Goal: Navigation & Orientation: Find specific page/section

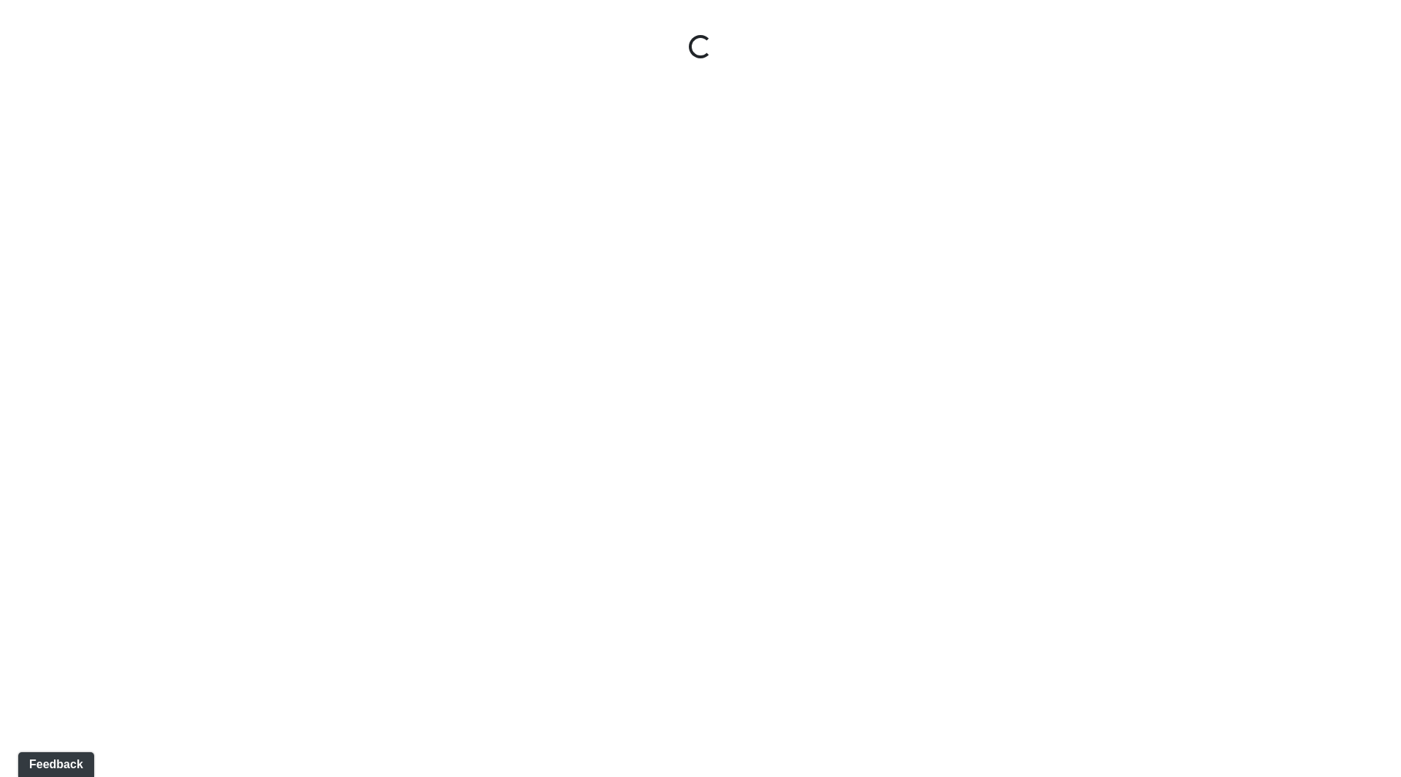
select select "ok5a3DN5DKaykbBBEtg6DG"
select select "wudMmRUKkNcJxyDemVtr2M"
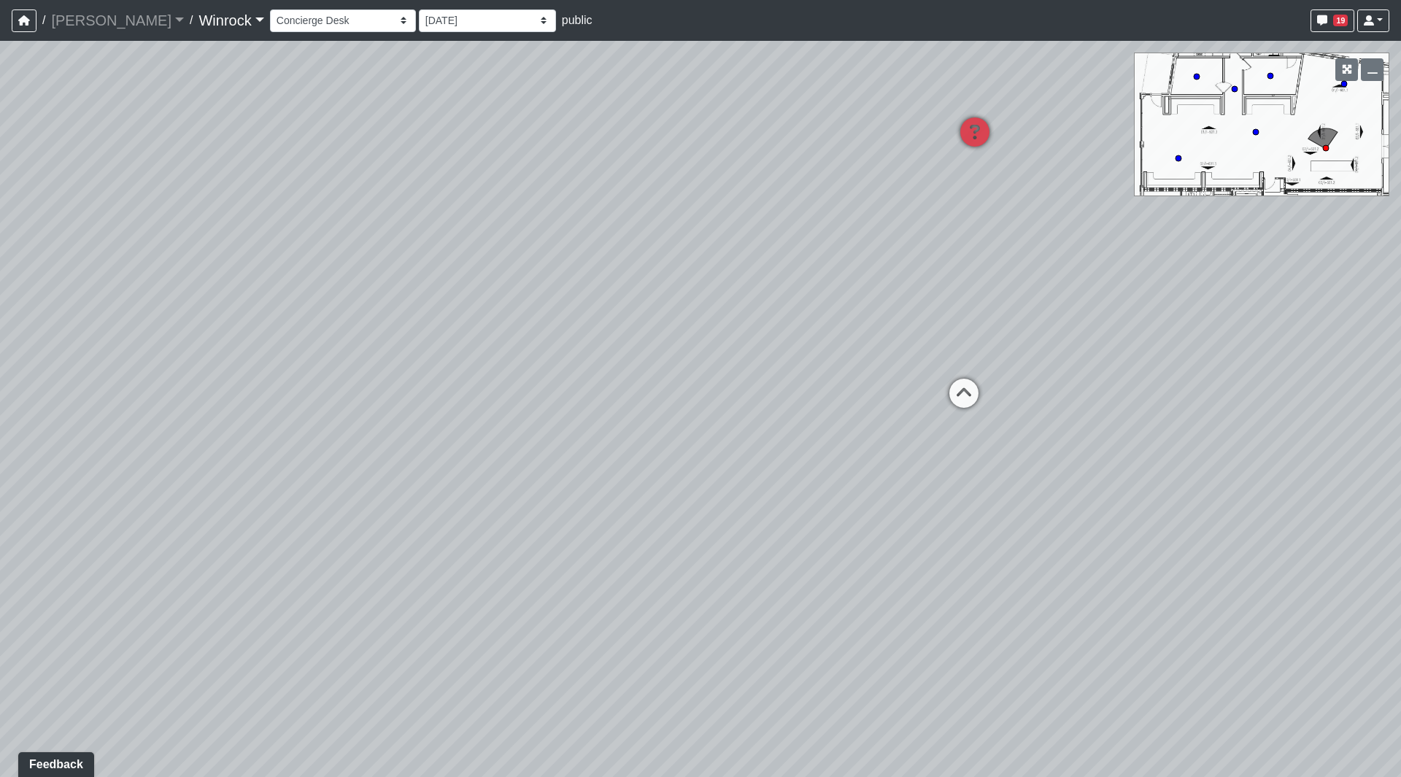
click at [198, 7] on link "Winrock" at bounding box center [230, 20] width 65 height 29
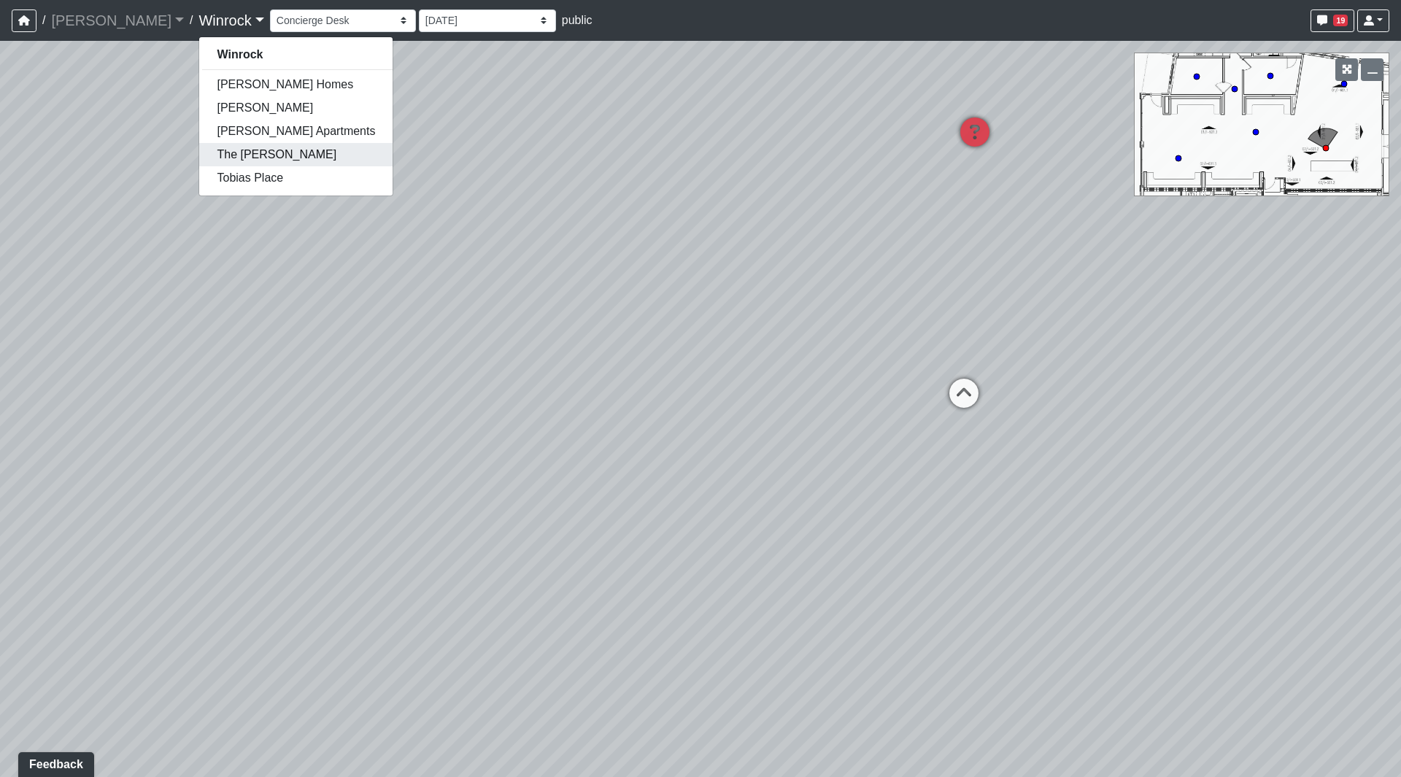
click at [199, 154] on link "The [PERSON_NAME]" at bounding box center [295, 154] width 193 height 23
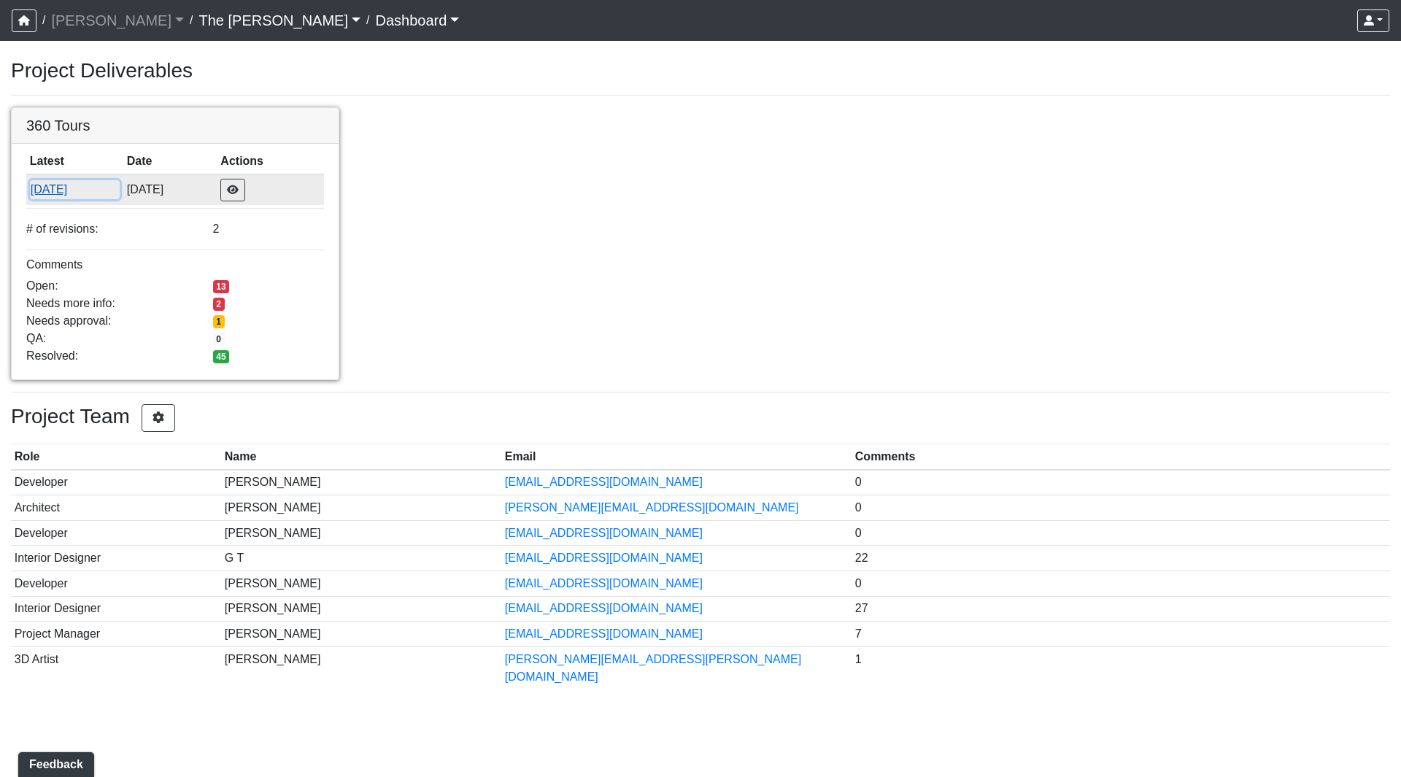
click at [35, 193] on button "[DATE]" at bounding box center [75, 189] width 90 height 19
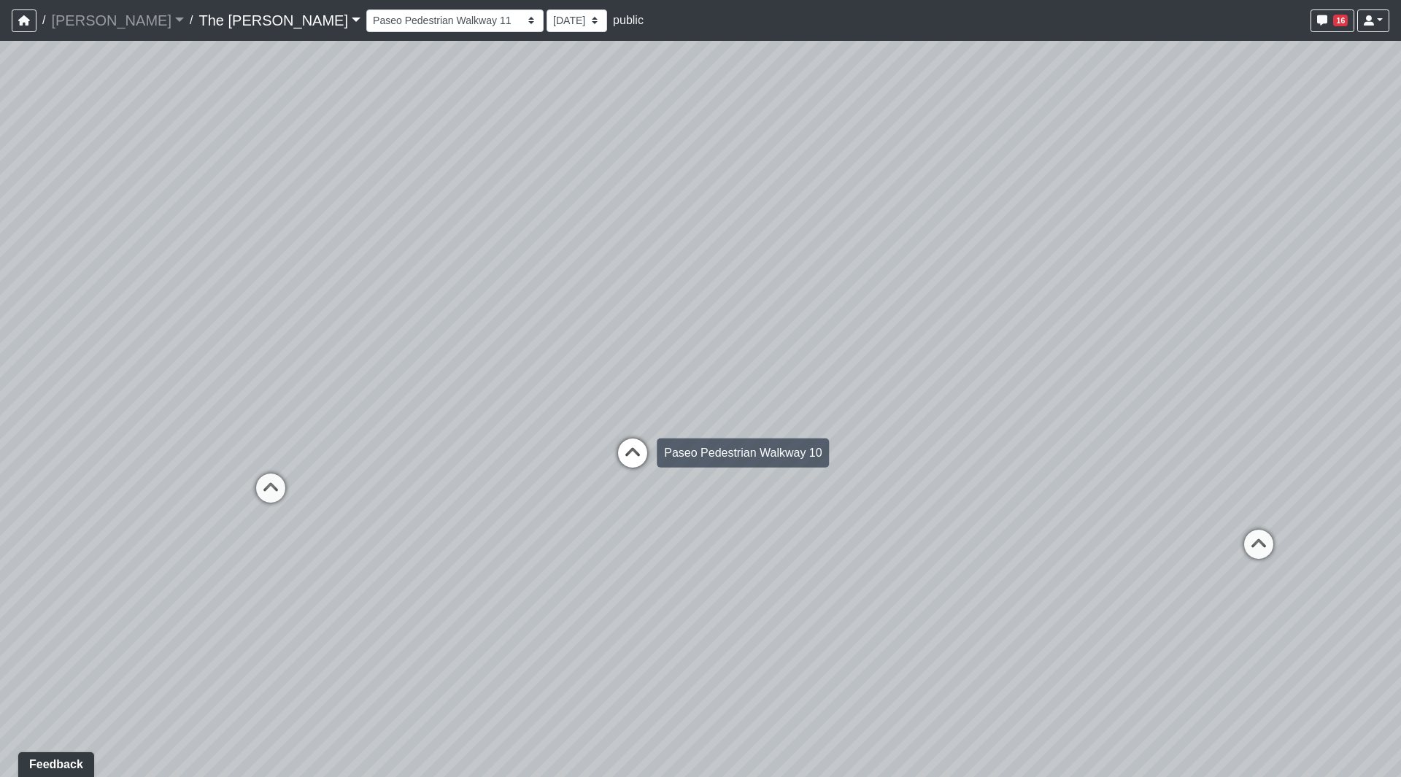
click at [628, 449] on icon at bounding box center [633, 460] width 44 height 44
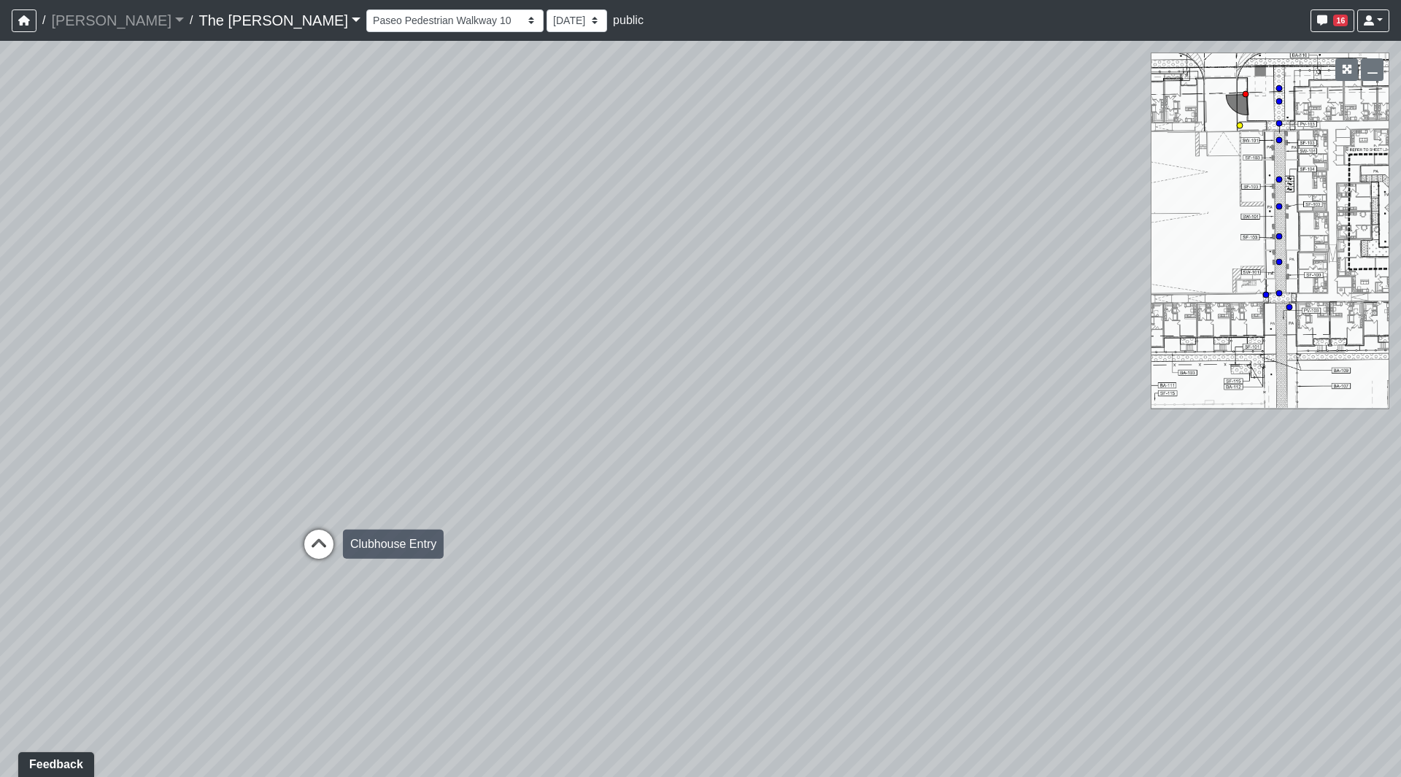
click at [314, 543] on icon at bounding box center [319, 552] width 44 height 44
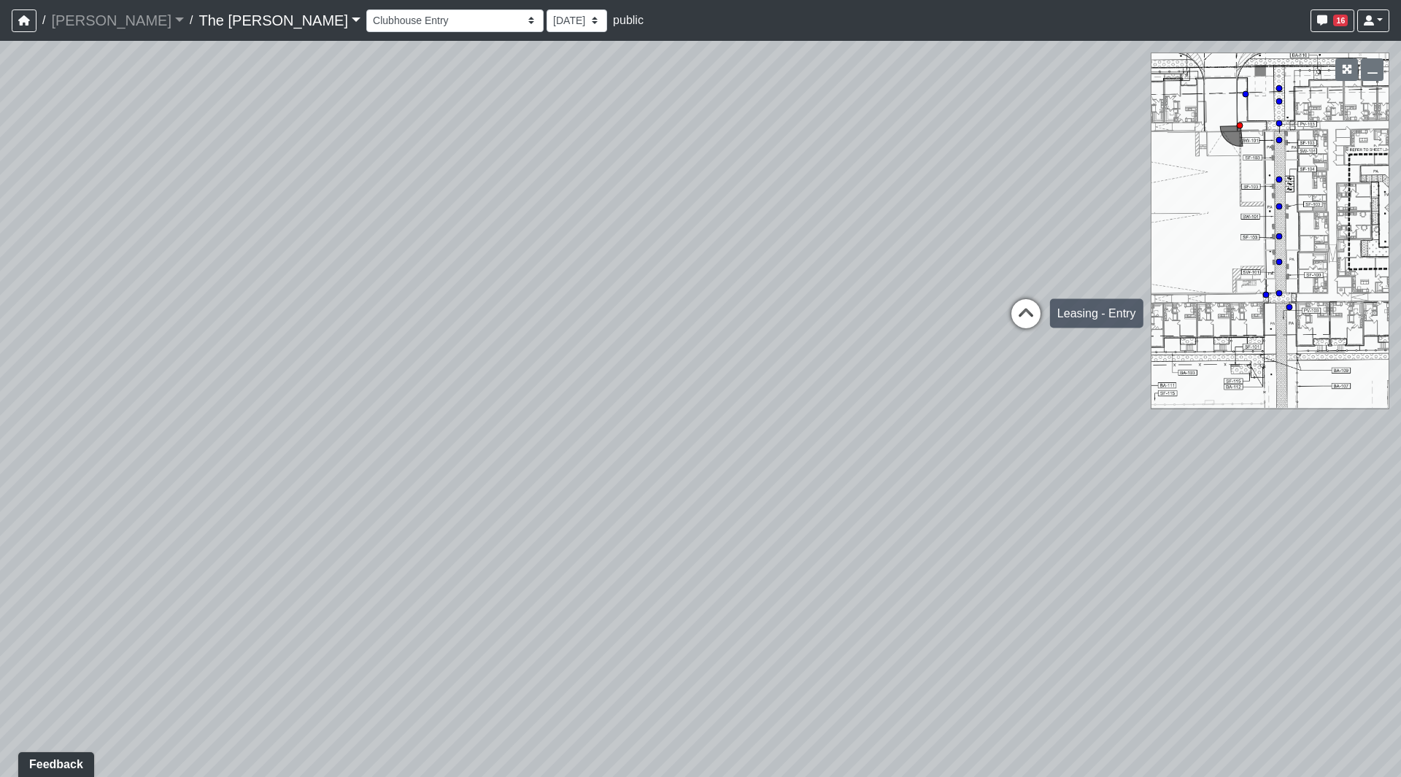
click at [1018, 325] on icon at bounding box center [1026, 321] width 44 height 44
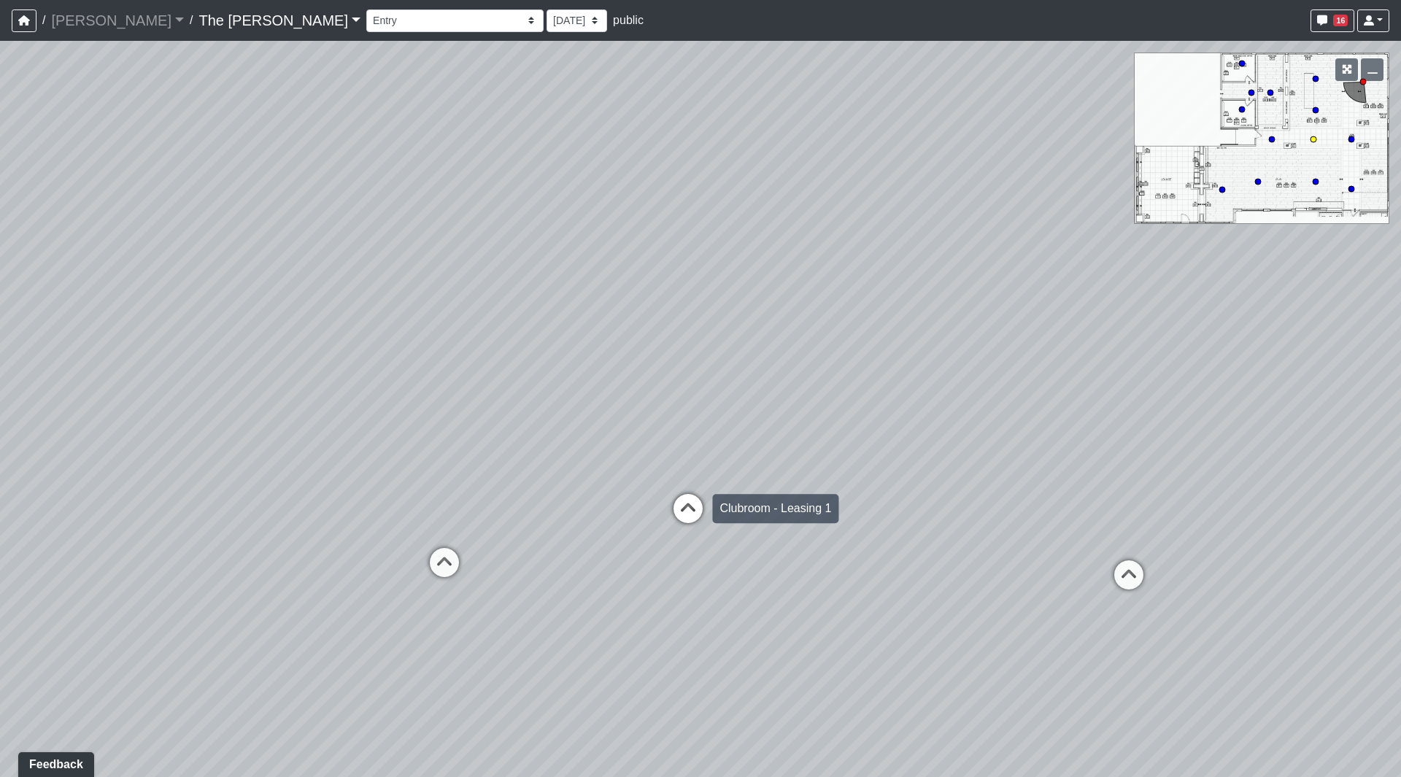
click at [681, 514] on icon at bounding box center [688, 516] width 44 height 44
drag, startPoint x: 883, startPoint y: 333, endPoint x: 899, endPoint y: 319, distance: 21.7
click at [899, 319] on div "Loading... Paseo Pedestrian Walkway 9 Loading... Paseo Pedestrian Walkway 10 Lo…" at bounding box center [700, 409] width 1401 height 736
click at [336, 352] on div "Loading... Paseo Pedestrian Walkway 9 Loading... Paseo Pedestrian Walkway 10 Lo…" at bounding box center [700, 409] width 1401 height 736
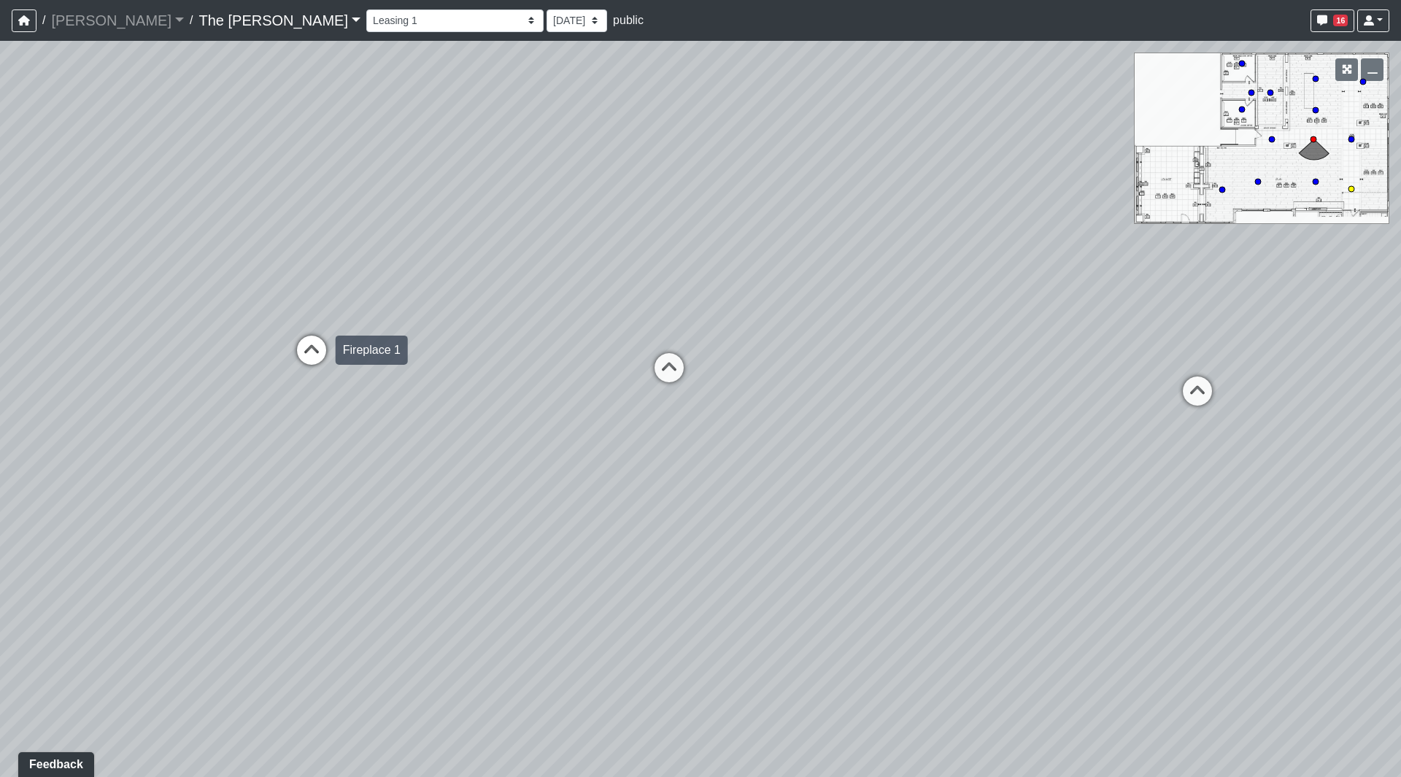
click at [320, 349] on icon at bounding box center [312, 358] width 44 height 44
click at [729, 193] on icon at bounding box center [724, 201] width 44 height 44
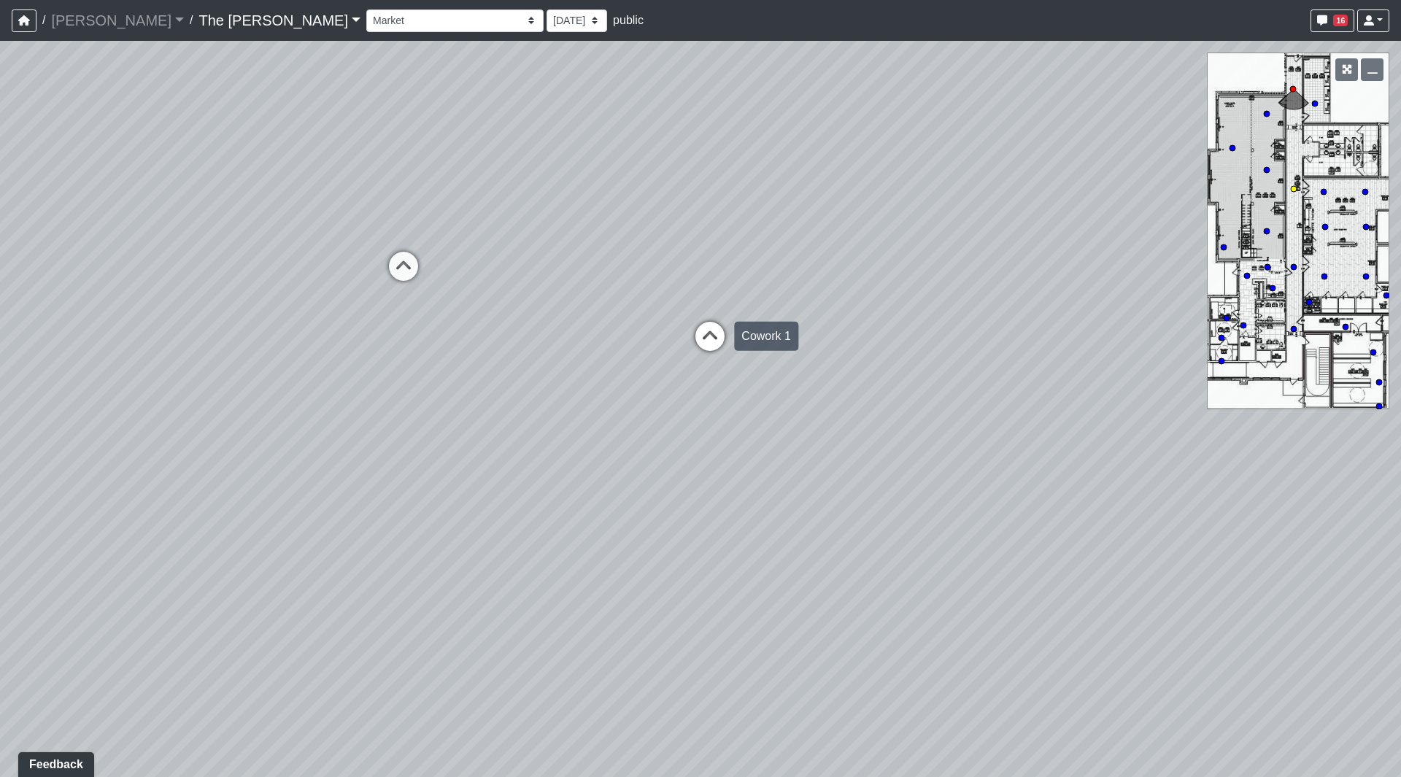
click at [709, 328] on icon at bounding box center [710, 344] width 44 height 44
click at [725, 317] on icon at bounding box center [707, 330] width 44 height 44
click at [707, 339] on icon at bounding box center [715, 352] width 44 height 44
drag, startPoint x: 949, startPoint y: 314, endPoint x: 360, endPoint y: 339, distance: 590.0
click at [360, 339] on div "Loading... Paseo Pedestrian Walkway 9 Loading... Paseo Pedestrian Walkway 10 Lo…" at bounding box center [700, 409] width 1401 height 736
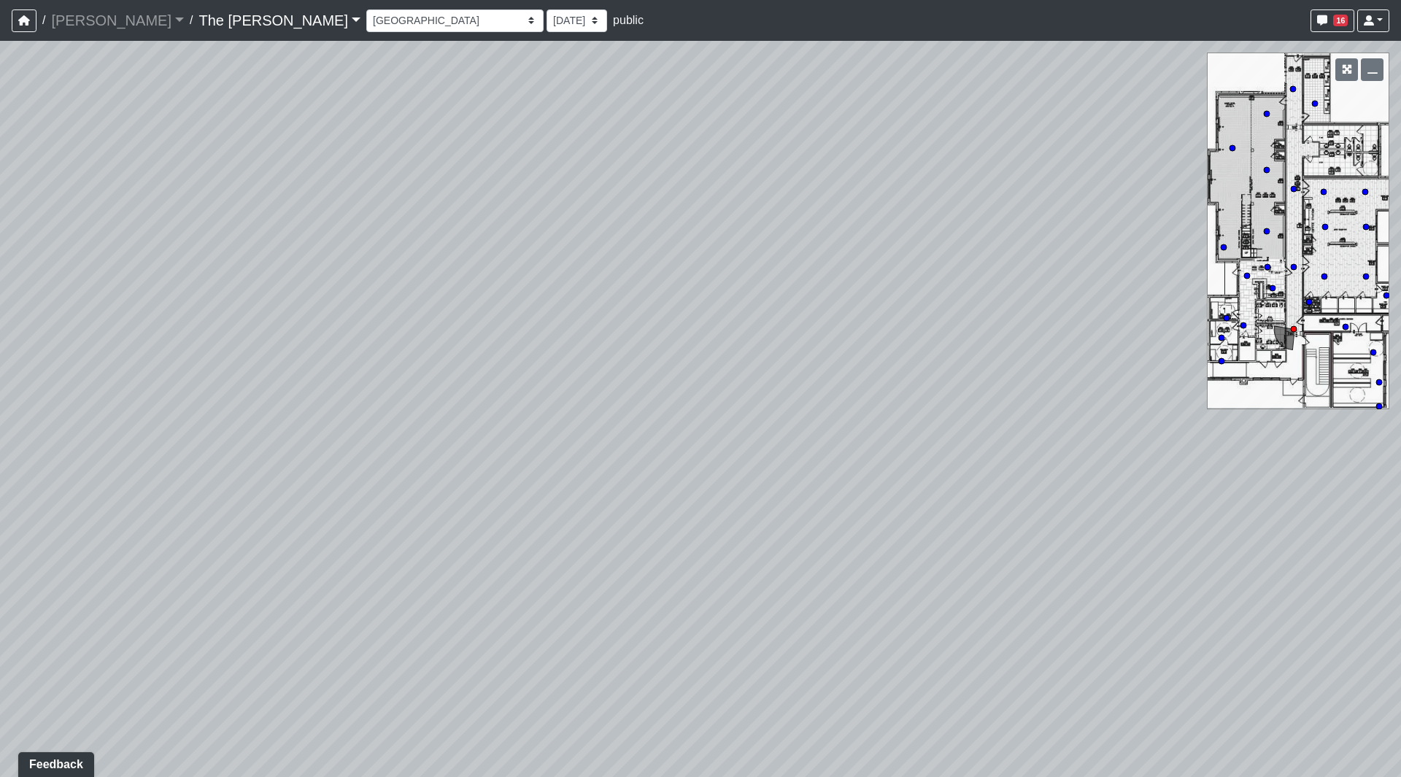
drag, startPoint x: 518, startPoint y: 325, endPoint x: 1004, endPoint y: 415, distance: 494.1
click at [997, 415] on div "Loading... Paseo Pedestrian Walkway 9 Loading... Paseo Pedestrian Walkway 10 Lo…" at bounding box center [700, 409] width 1401 height 736
click at [1245, 278] on circle at bounding box center [1247, 276] width 6 height 6
drag, startPoint x: 784, startPoint y: 309, endPoint x: 388, endPoint y: 315, distance: 396.2
click at [142, 309] on div "Loading... Paseo Pedestrian Walkway 9 Loading... Paseo Pedestrian Walkway 10 Lo…" at bounding box center [700, 409] width 1401 height 736
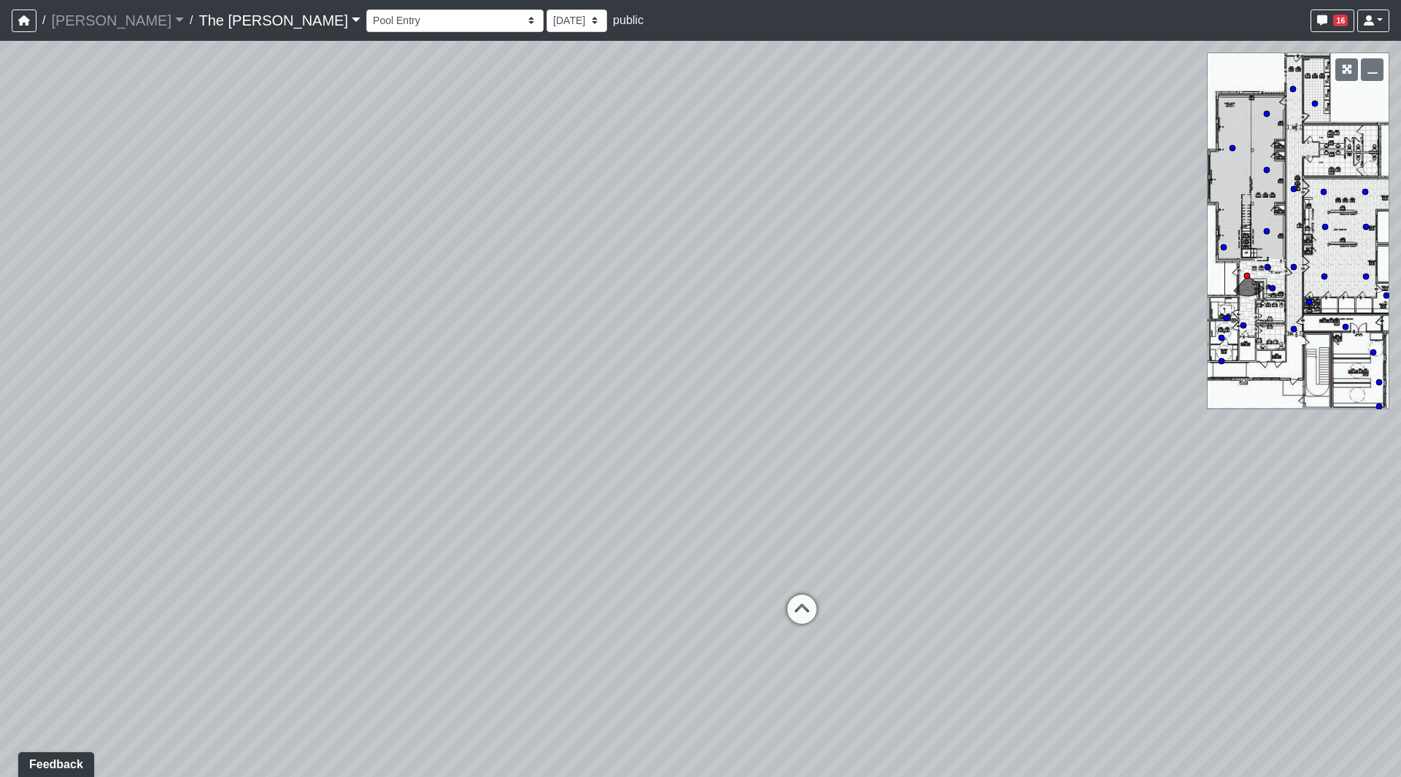
drag, startPoint x: 131, startPoint y: 293, endPoint x: 32, endPoint y: 280, distance: 100.1
click at [22, 301] on div "Loading... Paseo Pedestrian Walkway 9 Loading... Paseo Pedestrian Walkway 10 Lo…" at bounding box center [700, 409] width 1401 height 736
drag, startPoint x: 266, startPoint y: 330, endPoint x: 479, endPoint y: 387, distance: 221.2
click at [256, 332] on div "Loading... Paseo Pedestrian Walkway 9 Loading... Paseo Pedestrian Walkway 10 Lo…" at bounding box center [700, 409] width 1401 height 736
click at [886, 491] on icon at bounding box center [884, 503] width 44 height 44
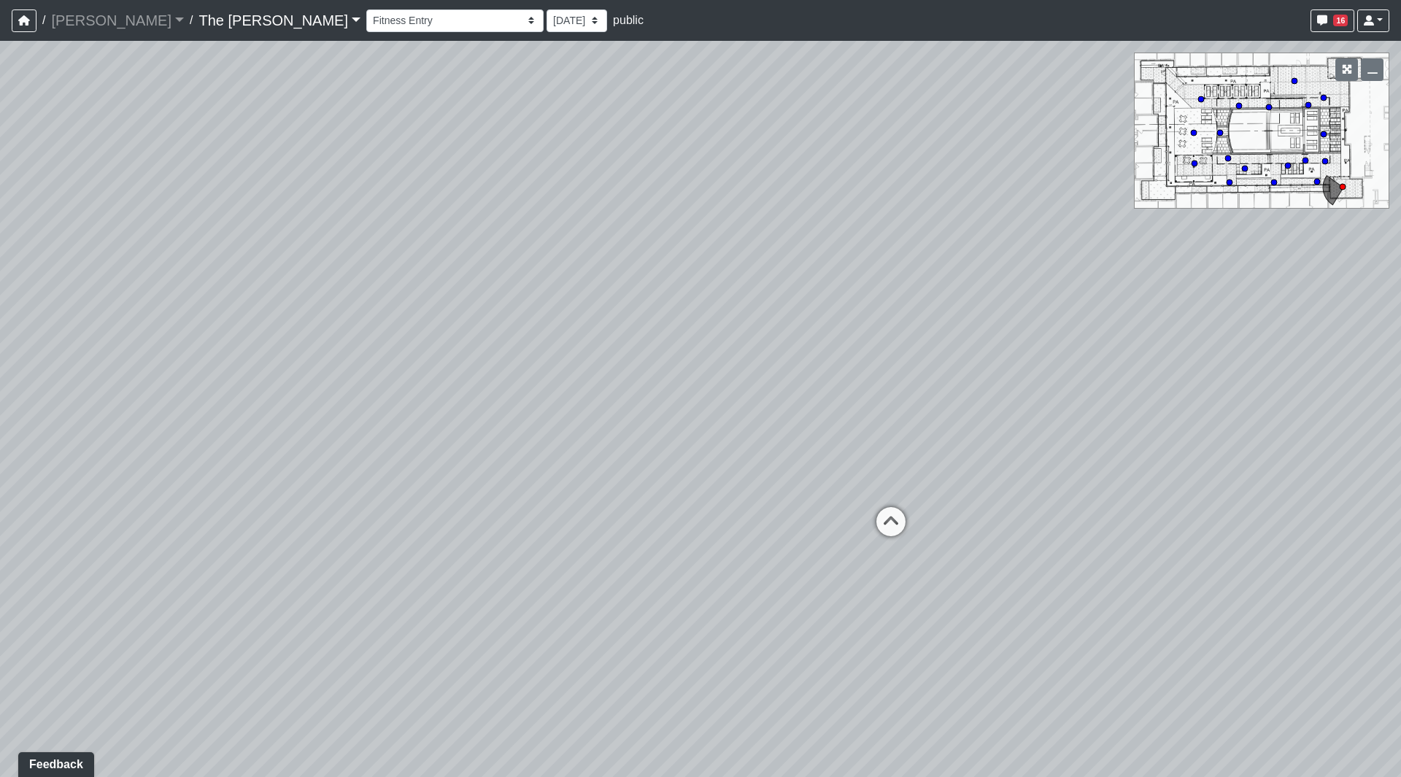
drag, startPoint x: 1008, startPoint y: 419, endPoint x: 824, endPoint y: 407, distance: 184.9
click at [824, 406] on div "Loading... Paseo Pedestrian Walkway 9 Loading... Paseo Pedestrian Walkway 10 Lo…" at bounding box center [700, 409] width 1401 height 736
drag, startPoint x: 759, startPoint y: 499, endPoint x: 863, endPoint y: 484, distance: 105.3
click at [760, 499] on icon at bounding box center [754, 512] width 44 height 44
click at [662, 495] on icon at bounding box center [660, 507] width 44 height 44
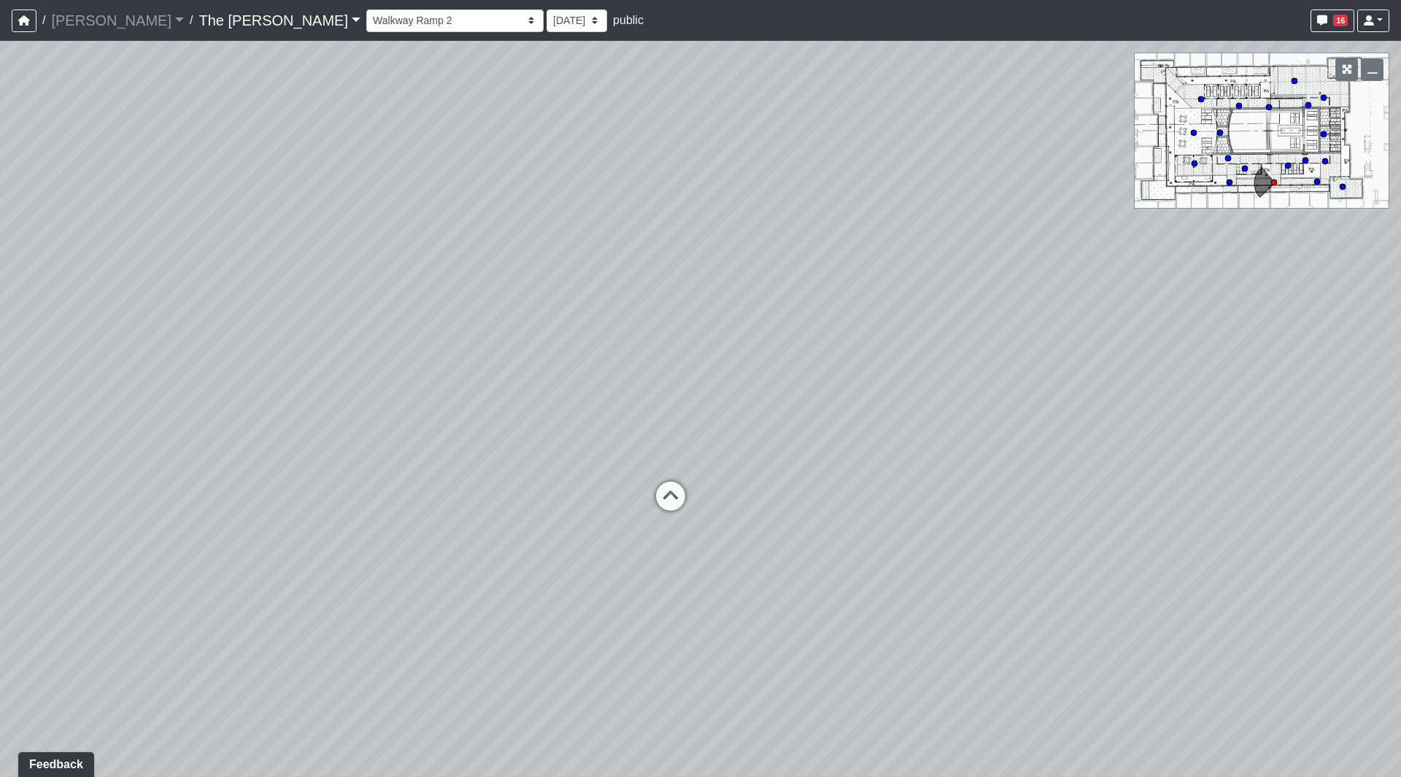
drag, startPoint x: 1009, startPoint y: 368, endPoint x: 463, endPoint y: 382, distance: 545.9
click at [457, 380] on div "Loading... Paseo Pedestrian Walkway 9 Loading... Paseo Pedestrian Walkway 10 Lo…" at bounding box center [700, 409] width 1401 height 736
drag, startPoint x: 686, startPoint y: 341, endPoint x: 529, endPoint y: 371, distance: 159.7
click at [522, 371] on div "Loading... Paseo Pedestrian Walkway 9 Loading... Paseo Pedestrian Walkway 10 Lo…" at bounding box center [700, 409] width 1401 height 736
drag, startPoint x: 689, startPoint y: 279, endPoint x: 282, endPoint y: 332, distance: 410.6
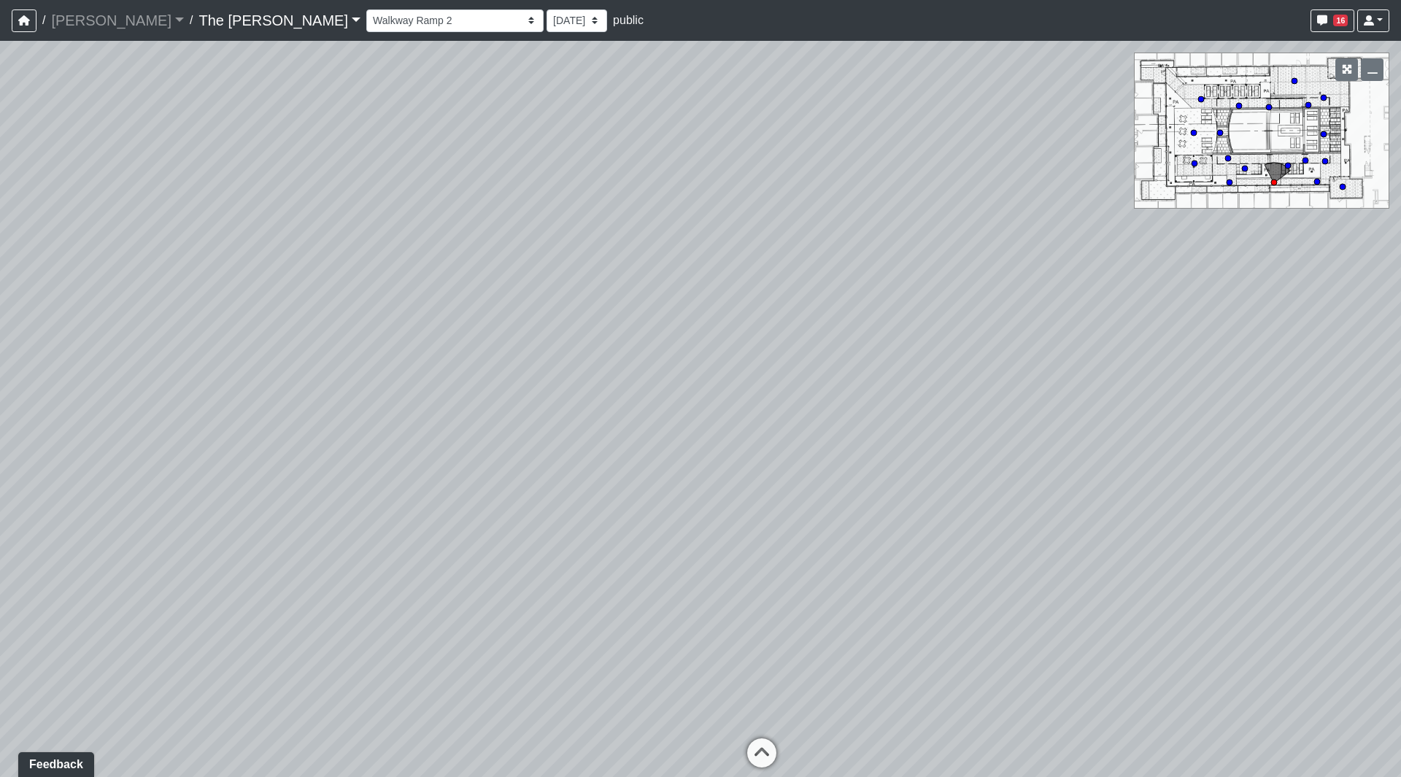
click at [282, 331] on div "Loading... Paseo Pedestrian Walkway 9 Loading... Paseo Pedestrian Walkway 10 Lo…" at bounding box center [700, 409] width 1401 height 736
drag, startPoint x: 900, startPoint y: 252, endPoint x: 161, endPoint y: 182, distance: 741.7
click at [2, 187] on div "Loading... Paseo Pedestrian Walkway 9 Loading... Paseo Pedestrian Walkway 10 Lo…" at bounding box center [700, 409] width 1401 height 736
drag, startPoint x: 389, startPoint y: 362, endPoint x: 512, endPoint y: 353, distance: 123.6
click at [512, 336] on div "Loading... Paseo Pedestrian Walkway 9 Loading... Paseo Pedestrian Walkway 10 Lo…" at bounding box center [700, 409] width 1401 height 736
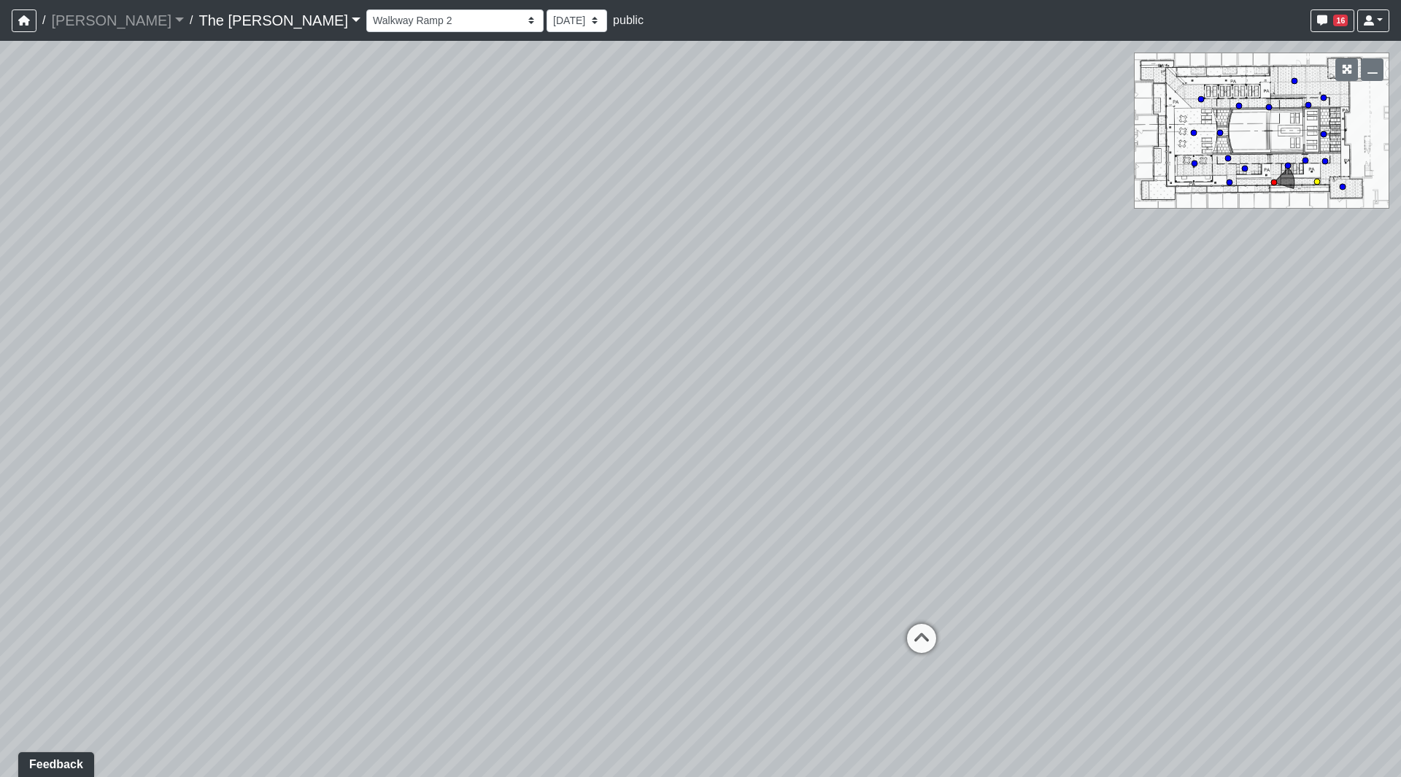
click at [935, 624] on icon at bounding box center [922, 646] width 44 height 44
drag, startPoint x: 541, startPoint y: 296, endPoint x: 293, endPoint y: 232, distance: 256.9
click at [293, 231] on div "Loading... Paseo Pedestrian Walkway 9 Loading... Paseo Pedestrian Walkway 10 Lo…" at bounding box center [700, 409] width 1401 height 736
click at [623, 411] on icon at bounding box center [611, 421] width 44 height 44
click at [194, 250] on icon at bounding box center [190, 247] width 44 height 44
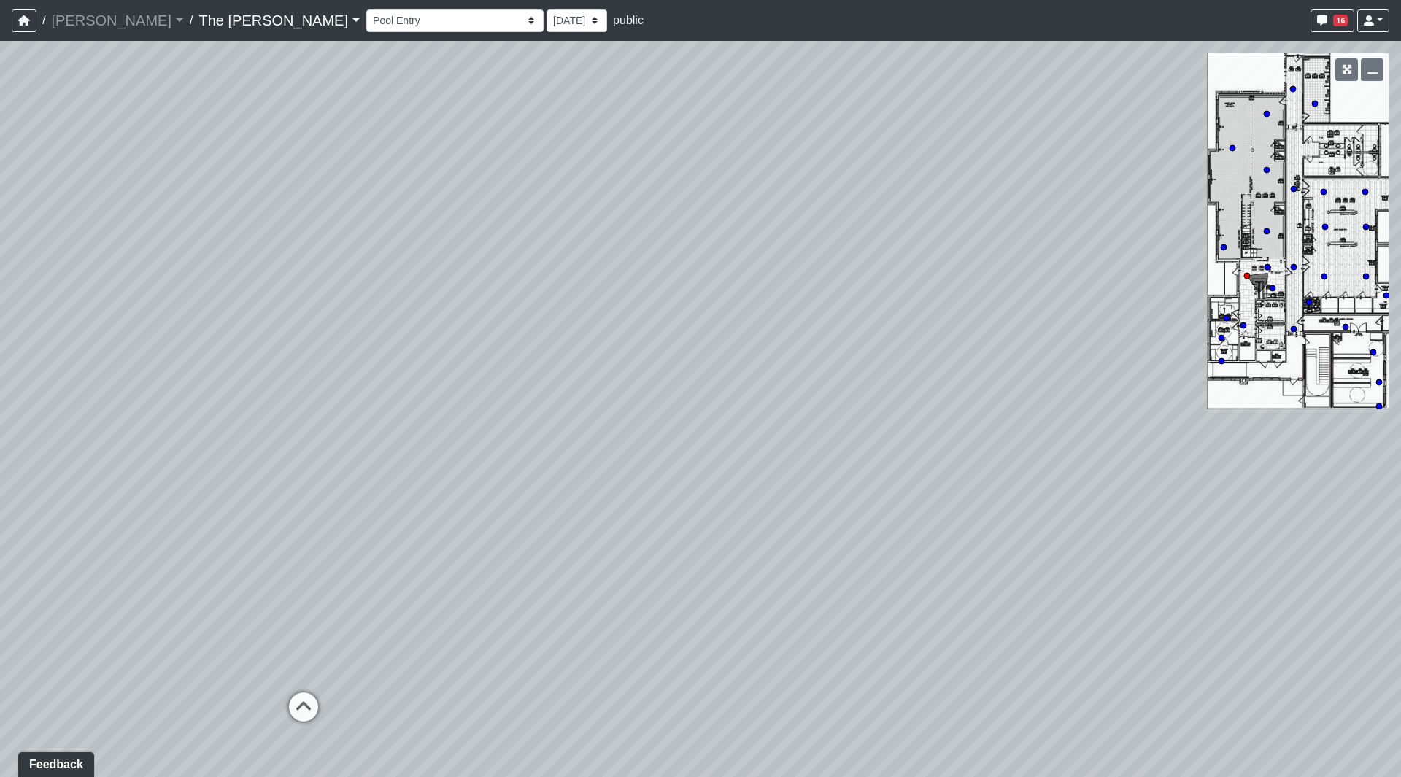
drag, startPoint x: 185, startPoint y: 255, endPoint x: 900, endPoint y: 287, distance: 715.6
click at [892, 286] on div "Loading... Paseo Pedestrian Walkway 9 Loading... Paseo Pedestrian Walkway 10 Lo…" at bounding box center [700, 409] width 1401 height 736
drag, startPoint x: 358, startPoint y: 415, endPoint x: 738, endPoint y: 402, distance: 379.6
click at [738, 402] on div "Loading... Paseo Pedestrian Walkway 9 Loading... Paseo Pedestrian Walkway 10 Lo…" at bounding box center [700, 409] width 1401 height 736
click at [594, 546] on icon at bounding box center [597, 553] width 44 height 44
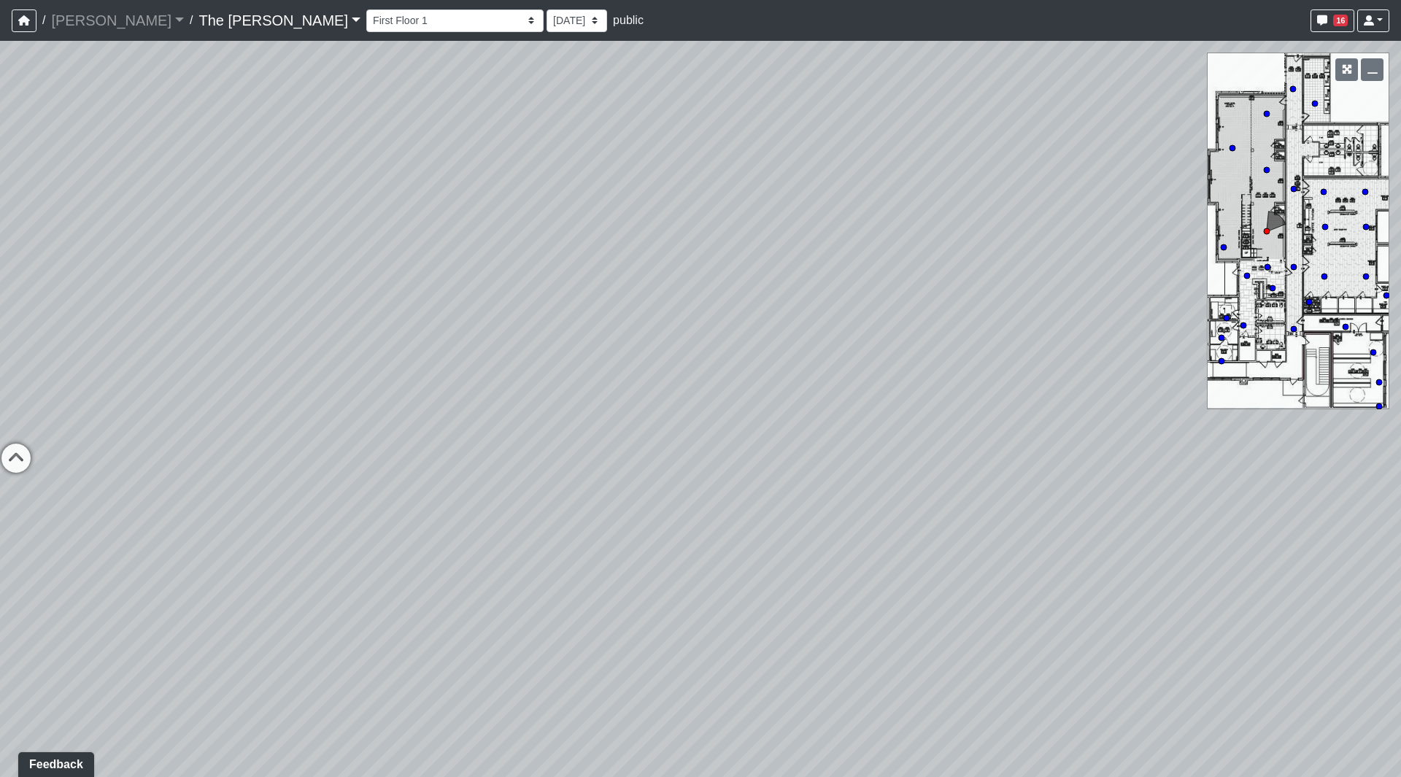
drag, startPoint x: 239, startPoint y: 333, endPoint x: 824, endPoint y: 341, distance: 585.9
click at [824, 341] on div "Loading... Paseo Pedestrian Walkway 9 Loading... Paseo Pedestrian Walkway 10 Lo…" at bounding box center [700, 409] width 1401 height 736
drag, startPoint x: 699, startPoint y: 395, endPoint x: 1048, endPoint y: 521, distance: 370.9
click at [981, 503] on div "Loading... Paseo Pedestrian Walkway 9 Loading... Paseo Pedestrian Walkway 10 Lo…" at bounding box center [700, 409] width 1401 height 736
click at [1290, 568] on div "Loading... Paseo Pedestrian Walkway 9 Loading... Paseo Pedestrian Walkway 10 Lo…" at bounding box center [700, 409] width 1401 height 736
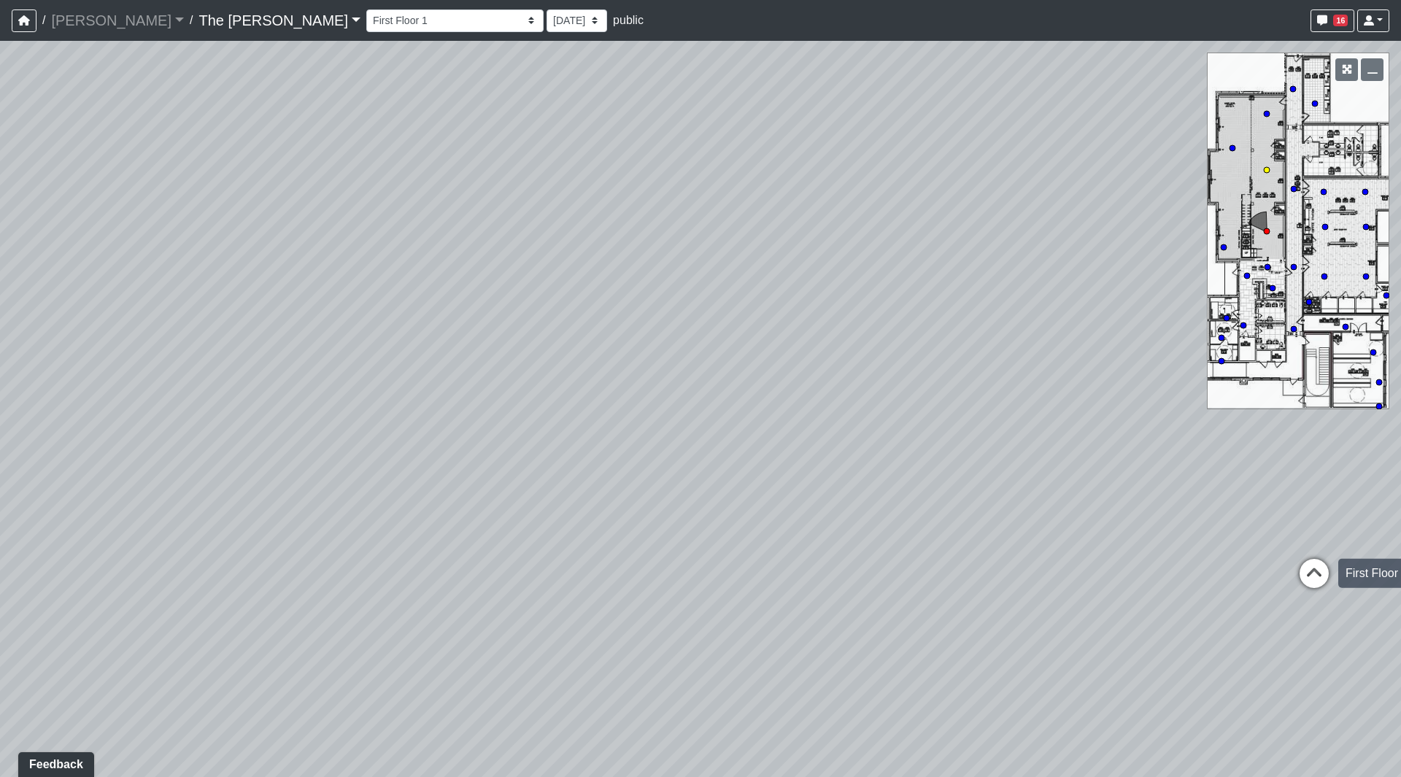
click at [1293, 568] on icon at bounding box center [1314, 581] width 44 height 44
drag, startPoint x: 479, startPoint y: 450, endPoint x: 657, endPoint y: 437, distance: 179.2
click at [665, 444] on div "Loading... Paseo Pedestrian Walkway 9 Loading... Paseo Pedestrian Walkway 10 Lo…" at bounding box center [700, 409] width 1401 height 736
click at [1002, 597] on div "Loading... First Floor 3" at bounding box center [992, 614] width 44 height 44
select select "2Bt3jdkiQ3hLE9KoPucSPB"
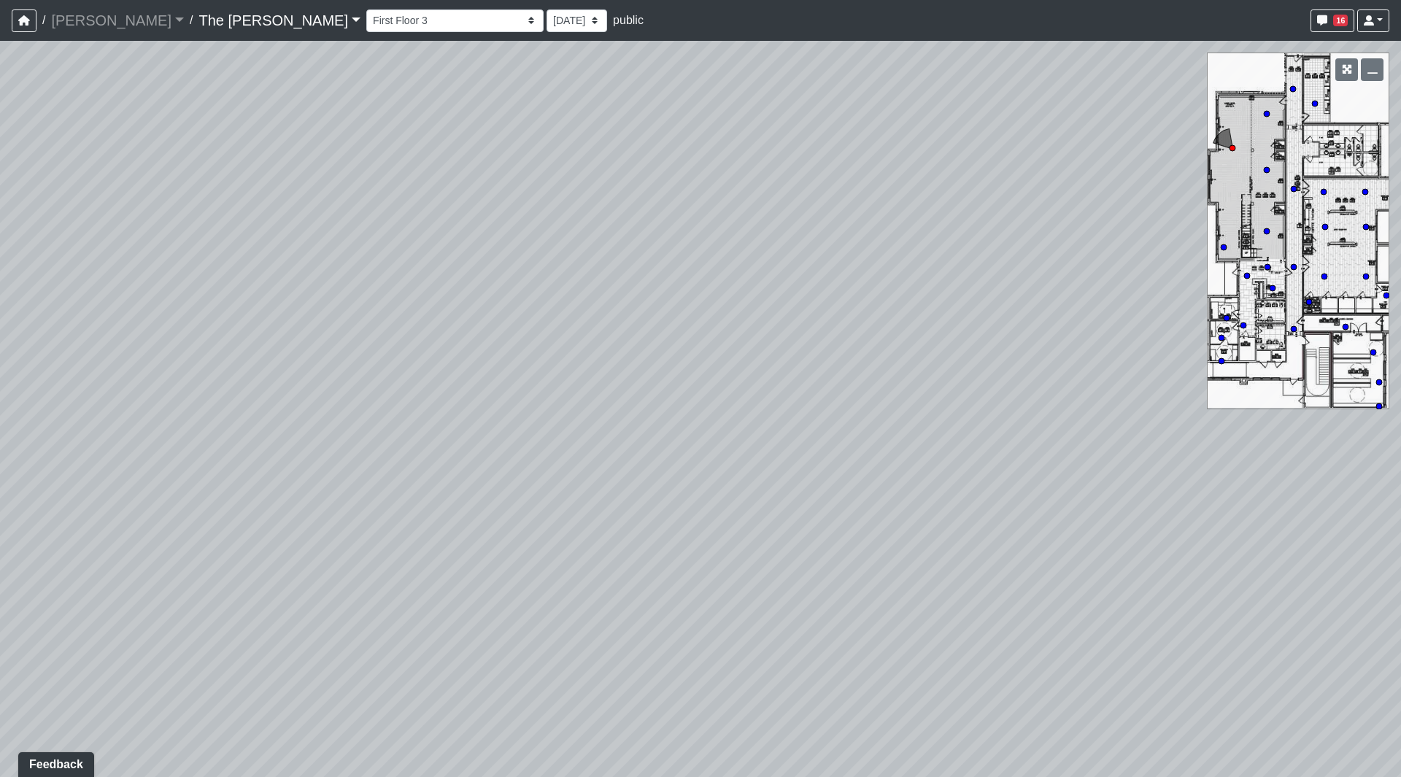
drag, startPoint x: 579, startPoint y: 236, endPoint x: 185, endPoint y: 479, distance: 462.8
click at [187, 478] on div "Loading... Paseo Pedestrian Walkway 9 Loading... Paseo Pedestrian Walkway 10 Lo…" at bounding box center [700, 409] width 1401 height 736
drag, startPoint x: 318, startPoint y: 270, endPoint x: 55, endPoint y: 420, distance: 303.2
click at [38, 427] on div "Loading... Paseo Pedestrian Walkway 9 Loading... Paseo Pedestrian Walkway 10 Lo…" at bounding box center [700, 409] width 1401 height 736
drag, startPoint x: 228, startPoint y: 338, endPoint x: 409, endPoint y: 206, distance: 223.6
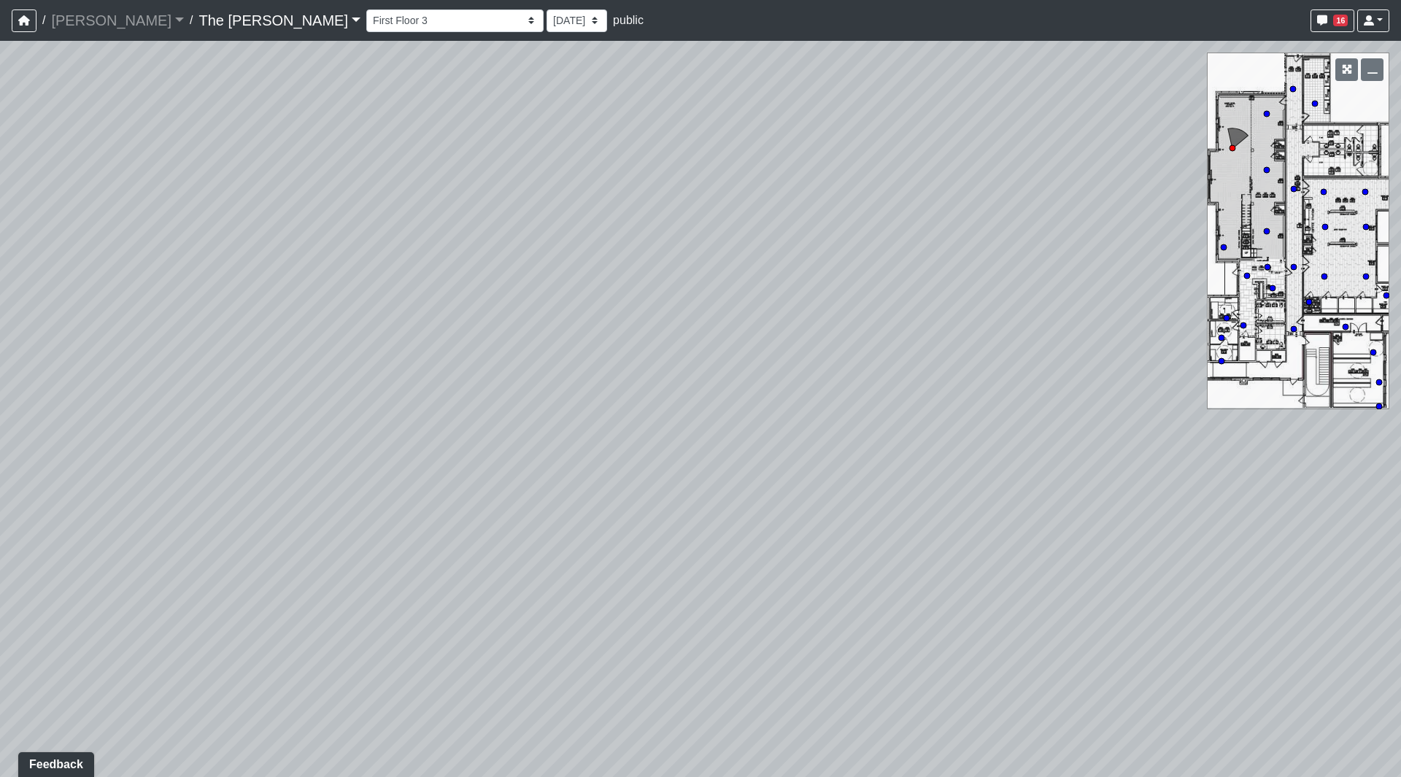
click at [132, 384] on div "Loading... Paseo Pedestrian Walkway 9 Loading... Paseo Pedestrian Walkway 10 Lo…" at bounding box center [700, 409] width 1401 height 736
drag, startPoint x: 391, startPoint y: 362, endPoint x: 491, endPoint y: 444, distance: 129.6
click at [387, 442] on div "Loading... Paseo Pedestrian Walkway 9 Loading... Paseo Pedestrian Walkway 10 Lo…" at bounding box center [700, 409] width 1401 height 736
drag, startPoint x: 475, startPoint y: 74, endPoint x: 169, endPoint y: 17, distance: 310.9
click at [34, 0] on html "/ Ojala Ojala Loading... / The Bonnie The Bonnie Loading... The Bonnie The Bonn…" at bounding box center [700, 388] width 1401 height 777
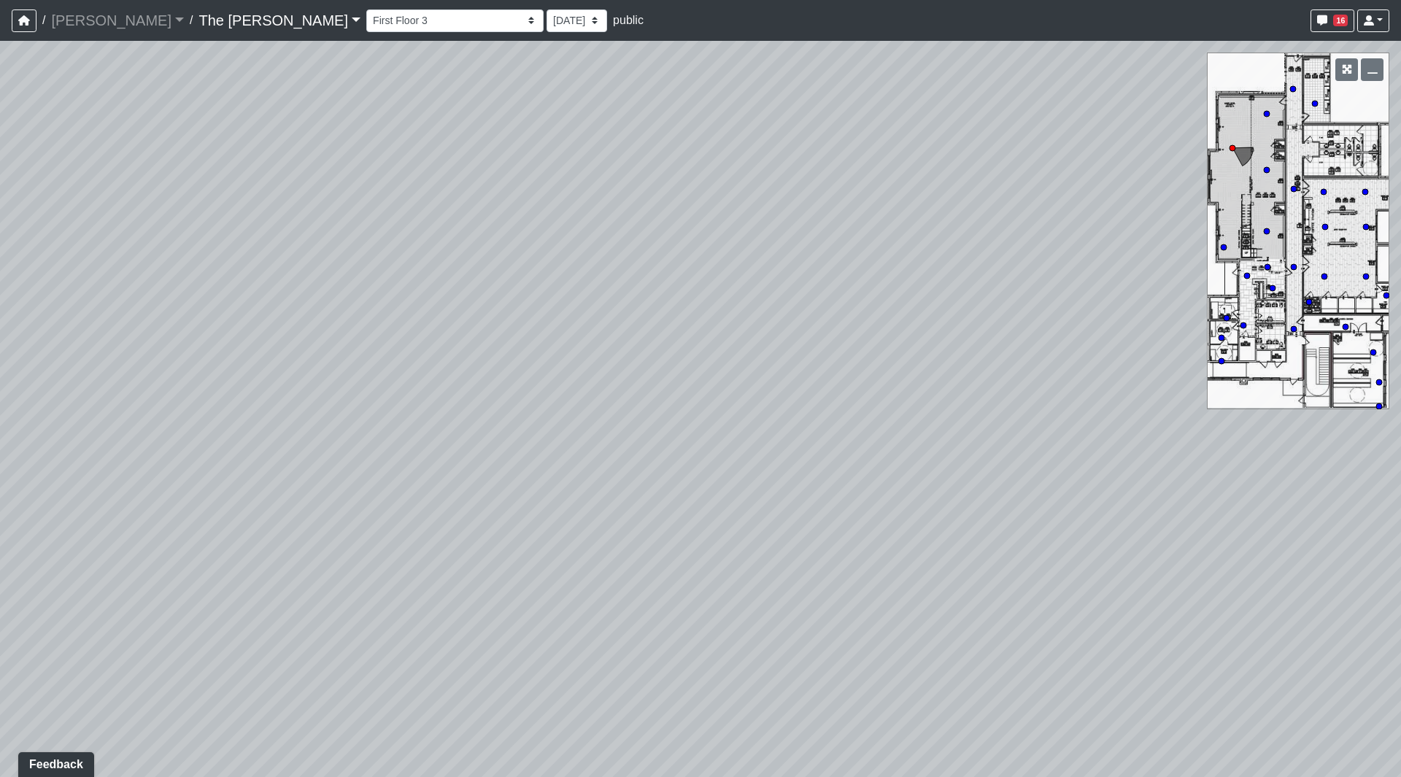
drag, startPoint x: 219, startPoint y: 176, endPoint x: 0, endPoint y: 70, distance: 243.1
click at [0, 84] on div "Loading... Paseo Pedestrian Walkway 9 Loading... Paseo Pedestrian Walkway 10 Lo…" at bounding box center [700, 409] width 1401 height 736
drag, startPoint x: 989, startPoint y: 263, endPoint x: 686, endPoint y: -12, distance: 409.0
click at [686, 0] on html "/ Ojala Ojala Loading... / The Bonnie The Bonnie Loading... The Bonnie The Bonn…" at bounding box center [700, 388] width 1401 height 777
drag, startPoint x: 307, startPoint y: 152, endPoint x: 198, endPoint y: 125, distance: 112.0
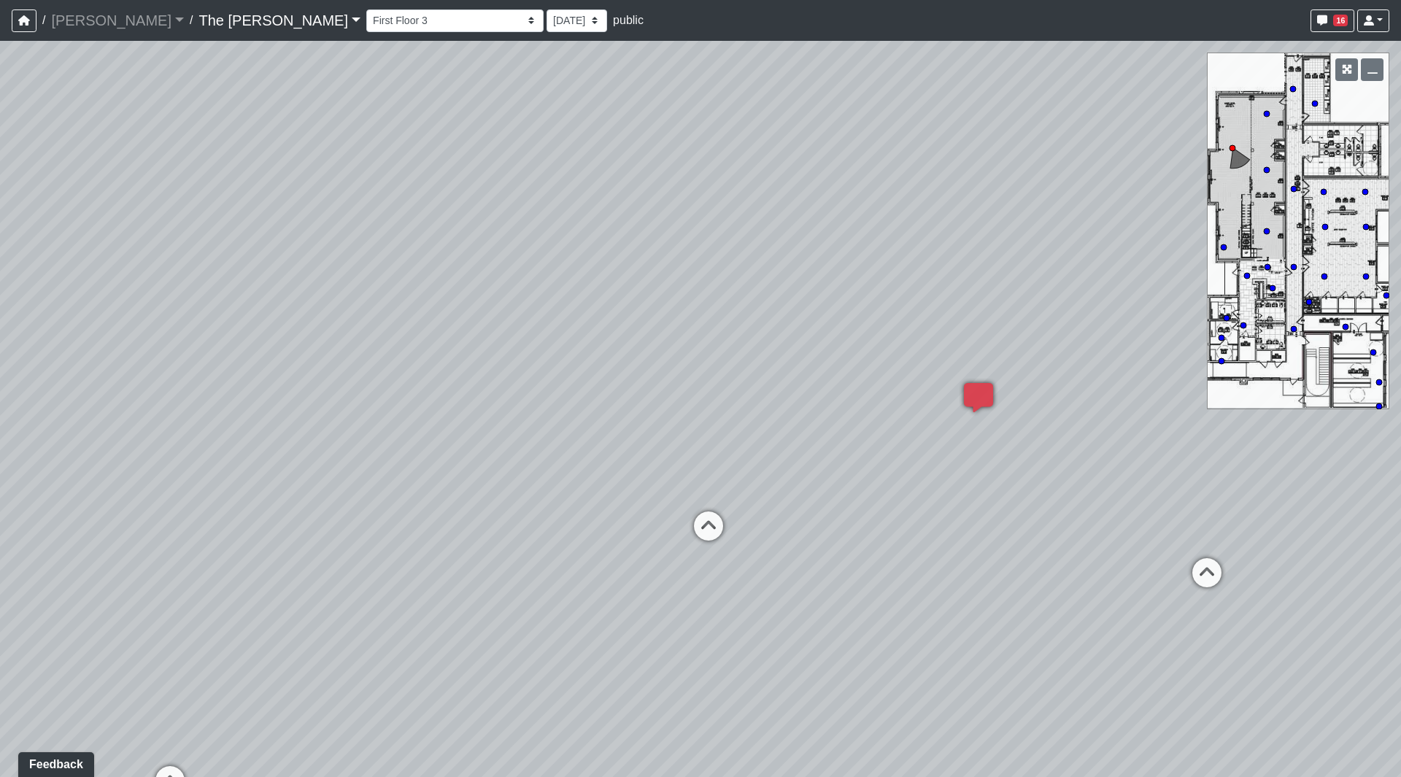
click at [190, 117] on div "Loading... Paseo Pedestrian Walkway 9 Loading... Paseo Pedestrian Walkway 10 Lo…" at bounding box center [700, 409] width 1401 height 736
drag, startPoint x: 586, startPoint y: 100, endPoint x: 303, endPoint y: 157, distance: 288.0
click at [509, 380] on div "Loading... Paseo Pedestrian Walkway 9 Loading... Paseo Pedestrian Walkway 10 Lo…" at bounding box center [700, 409] width 1401 height 736
drag, startPoint x: 481, startPoint y: 161, endPoint x: 140, endPoint y: 191, distance: 342.0
click at [0, 187] on div "Loading... Paseo Pedestrian Walkway 9 Loading... Paseo Pedestrian Walkway 10 Lo…" at bounding box center [700, 409] width 1401 height 736
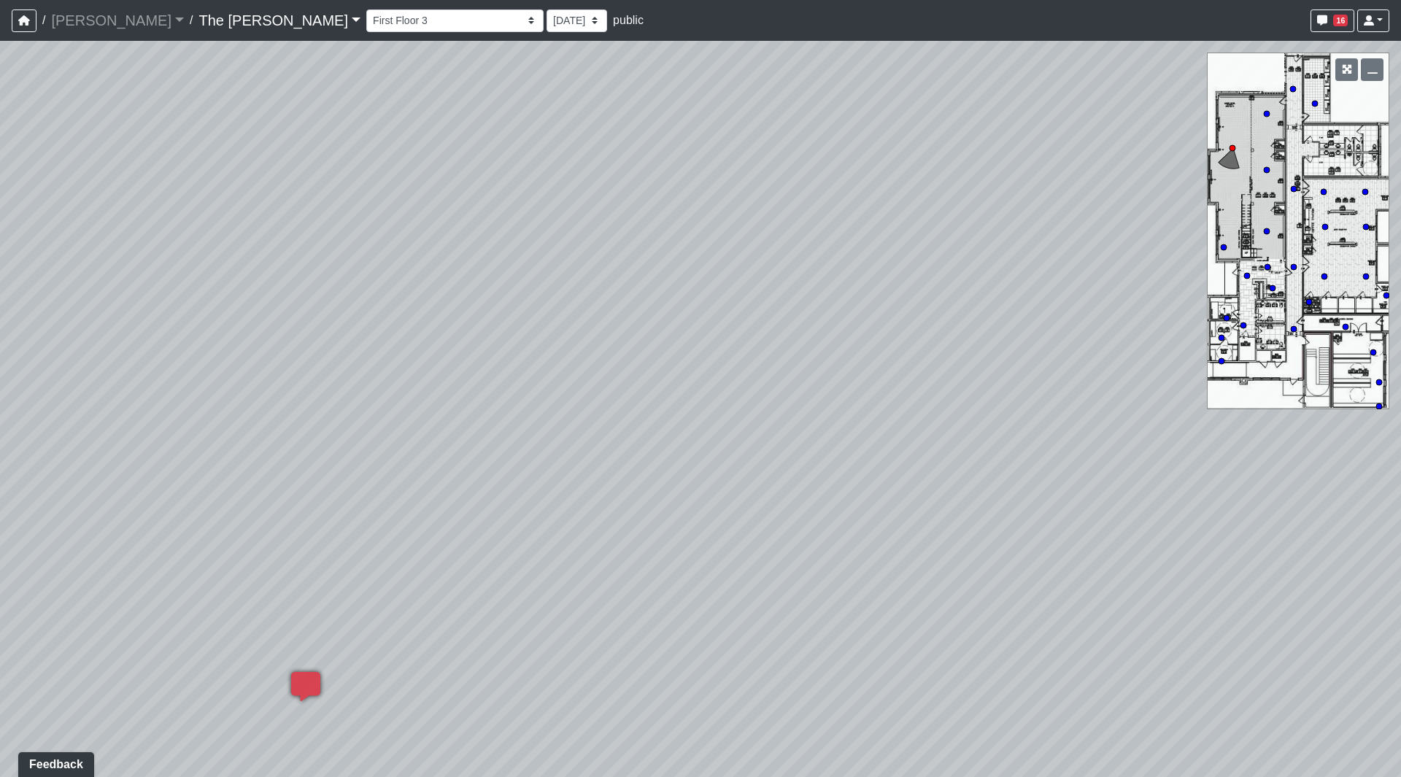
drag, startPoint x: 827, startPoint y: 172, endPoint x: 679, endPoint y: 212, distance: 152.5
click at [681, 213] on div "Loading... Paseo Pedestrian Walkway 9 Loading... Paseo Pedestrian Walkway 10 Lo…" at bounding box center [700, 409] width 1401 height 736
drag, startPoint x: 878, startPoint y: 244, endPoint x: 286, endPoint y: 115, distance: 605.6
click at [287, 115] on div "Loading... Paseo Pedestrian Walkway 9 Loading... Paseo Pedestrian Walkway 10 Lo…" at bounding box center [700, 409] width 1401 height 736
drag, startPoint x: 544, startPoint y: 327, endPoint x: 435, endPoint y: 202, distance: 165.5
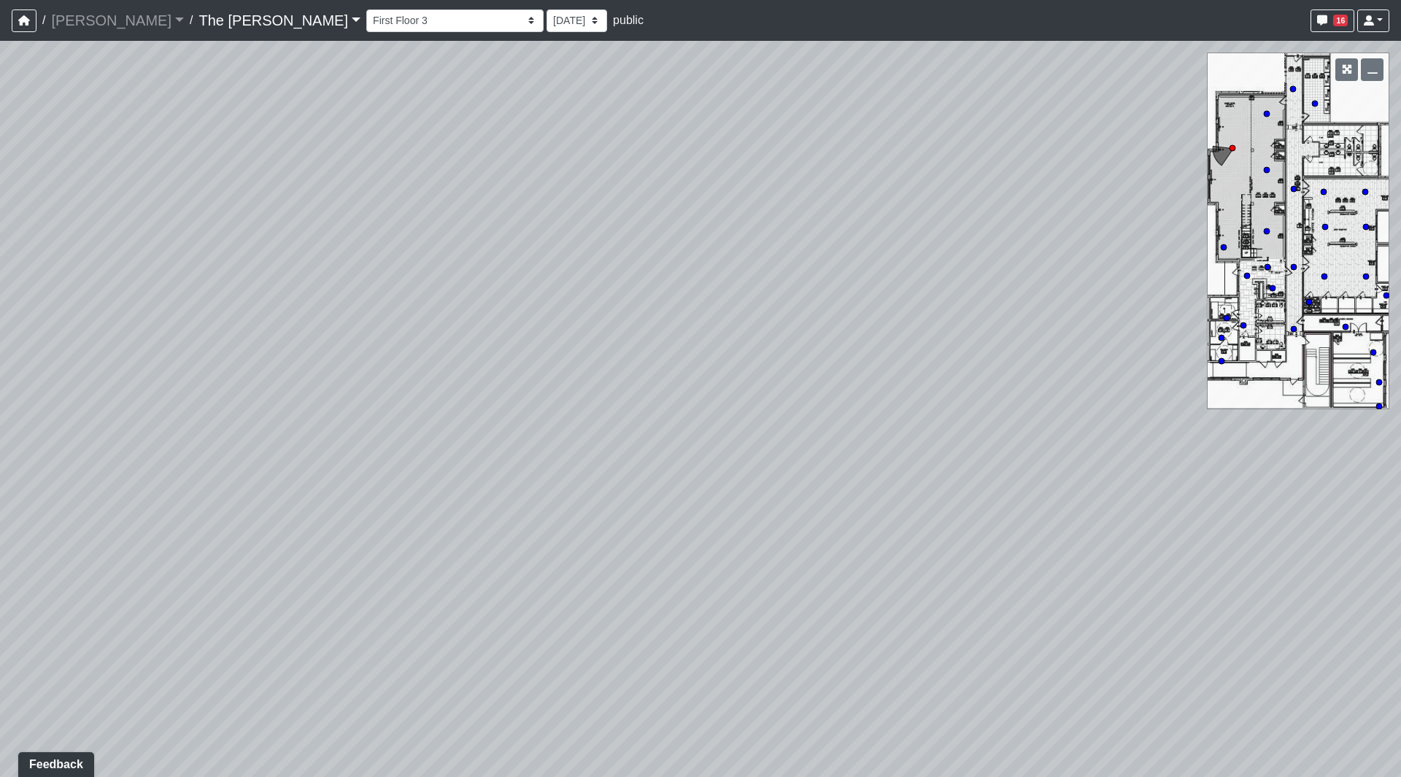
click at [435, 202] on div "Loading... Paseo Pedestrian Walkway 9 Loading... Paseo Pedestrian Walkway 10 Lo…" at bounding box center [700, 409] width 1401 height 736
drag, startPoint x: 697, startPoint y: 277, endPoint x: 445, endPoint y: 214, distance: 260.1
click at [450, 210] on div "Loading... Paseo Pedestrian Walkway 9 Loading... Paseo Pedestrian Walkway 10 Lo…" at bounding box center [700, 409] width 1401 height 736
drag
click at [705, 290] on div "Loading... Paseo Pedestrian Walkway 9 Loading... Paseo Pedestrian Walkway 10 Lo…" at bounding box center [700, 409] width 1401 height 736
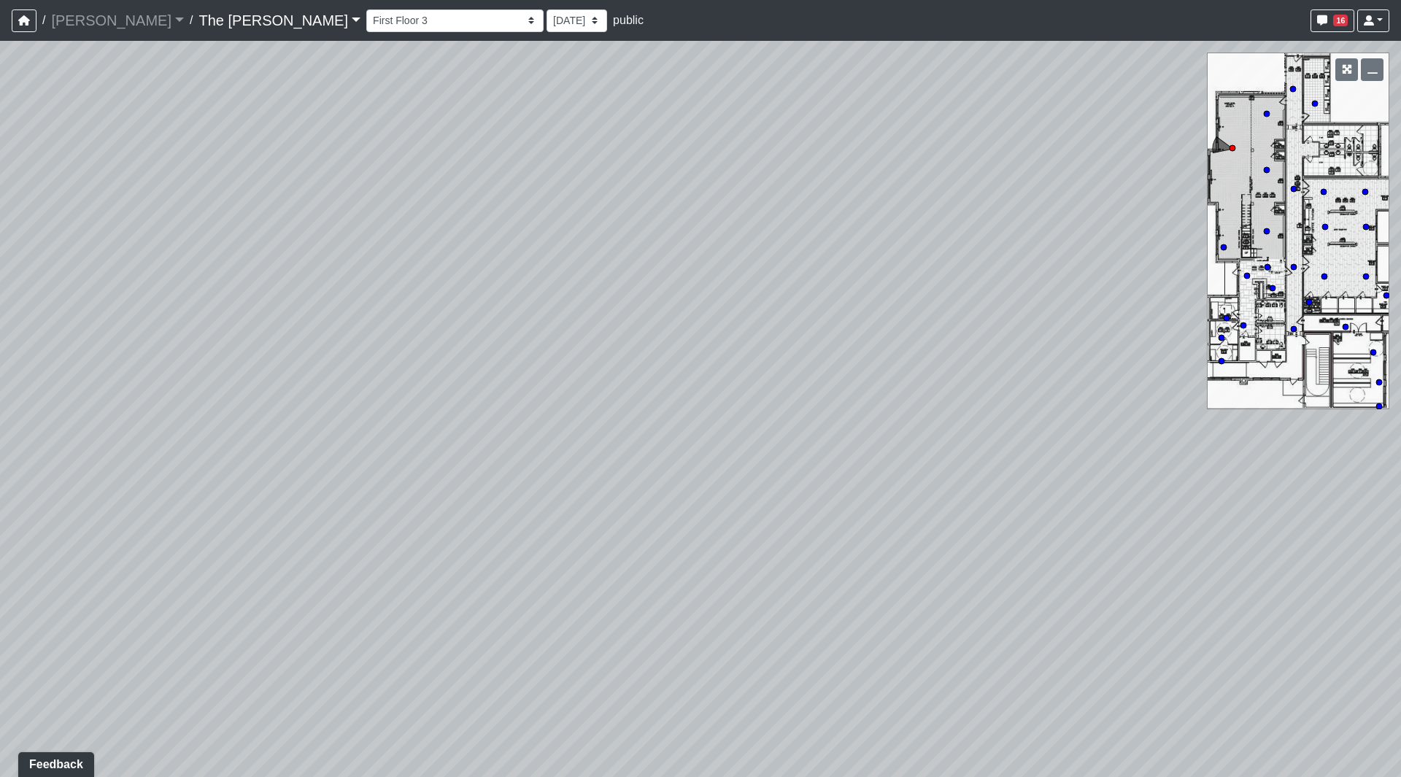
click at [594, 378] on div "Loading... Paseo Pedestrian Walkway 9 Loading... Paseo Pedestrian Walkway 10 Lo…" at bounding box center [700, 409] width 1401 height 736
drag, startPoint x: 581, startPoint y: 420, endPoint x: 913, endPoint y: 394, distance: 332.3
click at [884, 398] on div "Loading... Paseo Pedestrian Walkway 9 Loading... Paseo Pedestrian Walkway 10 Lo…" at bounding box center [700, 409] width 1401 height 736
drag, startPoint x: 670, startPoint y: 414, endPoint x: 1097, endPoint y: 395, distance: 426.4
click at [1103, 366] on div "Loading... Paseo Pedestrian Walkway 9 Loading... Paseo Pedestrian Walkway 10 Lo…" at bounding box center [700, 409] width 1401 height 736
